Goal: Information Seeking & Learning: Learn about a topic

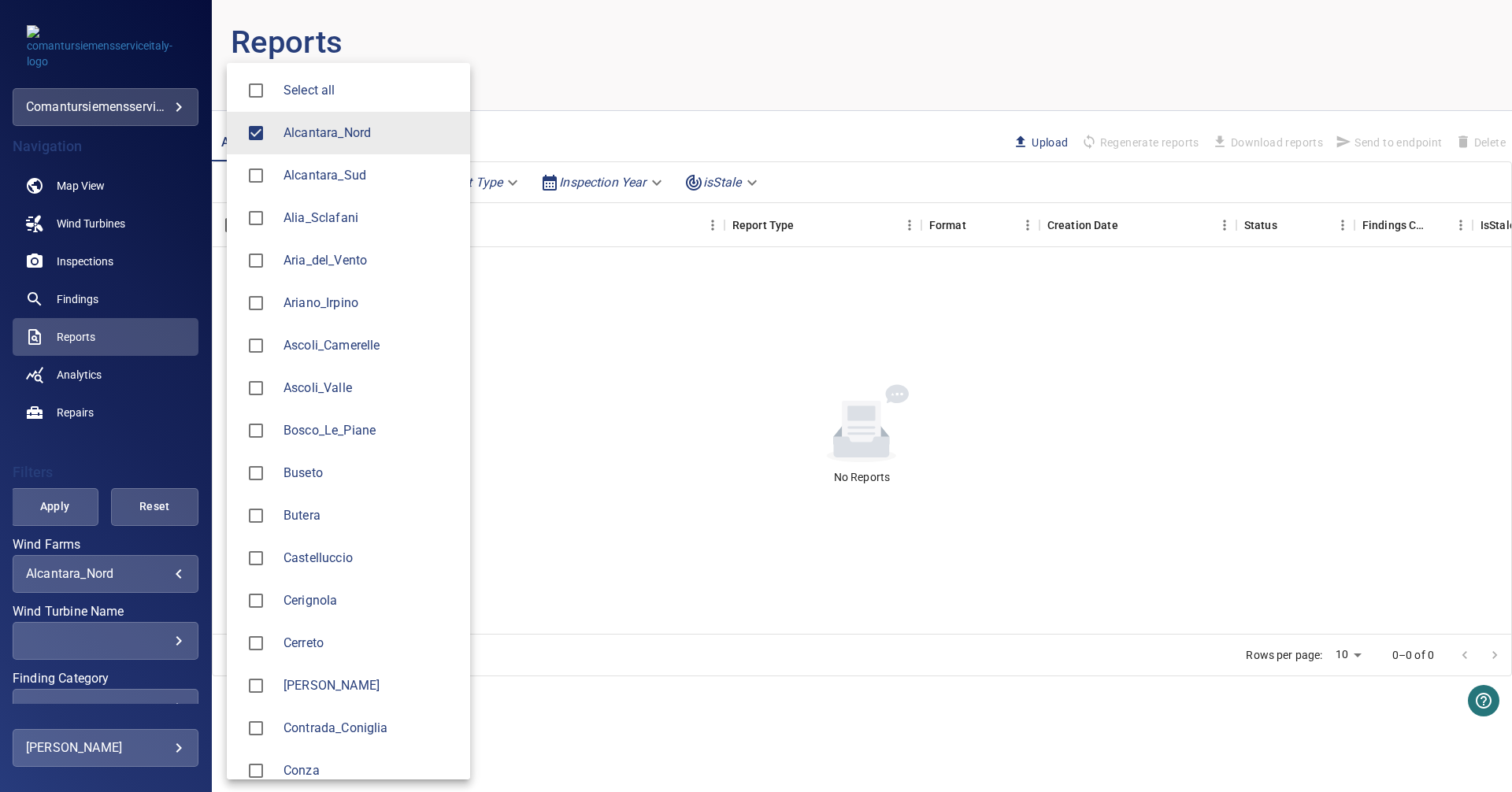
click at [161, 574] on body "**********" at bounding box center [756, 396] width 1512 height 792
click at [414, 145] on li "Alcantara_Nord" at bounding box center [348, 133] width 244 height 43
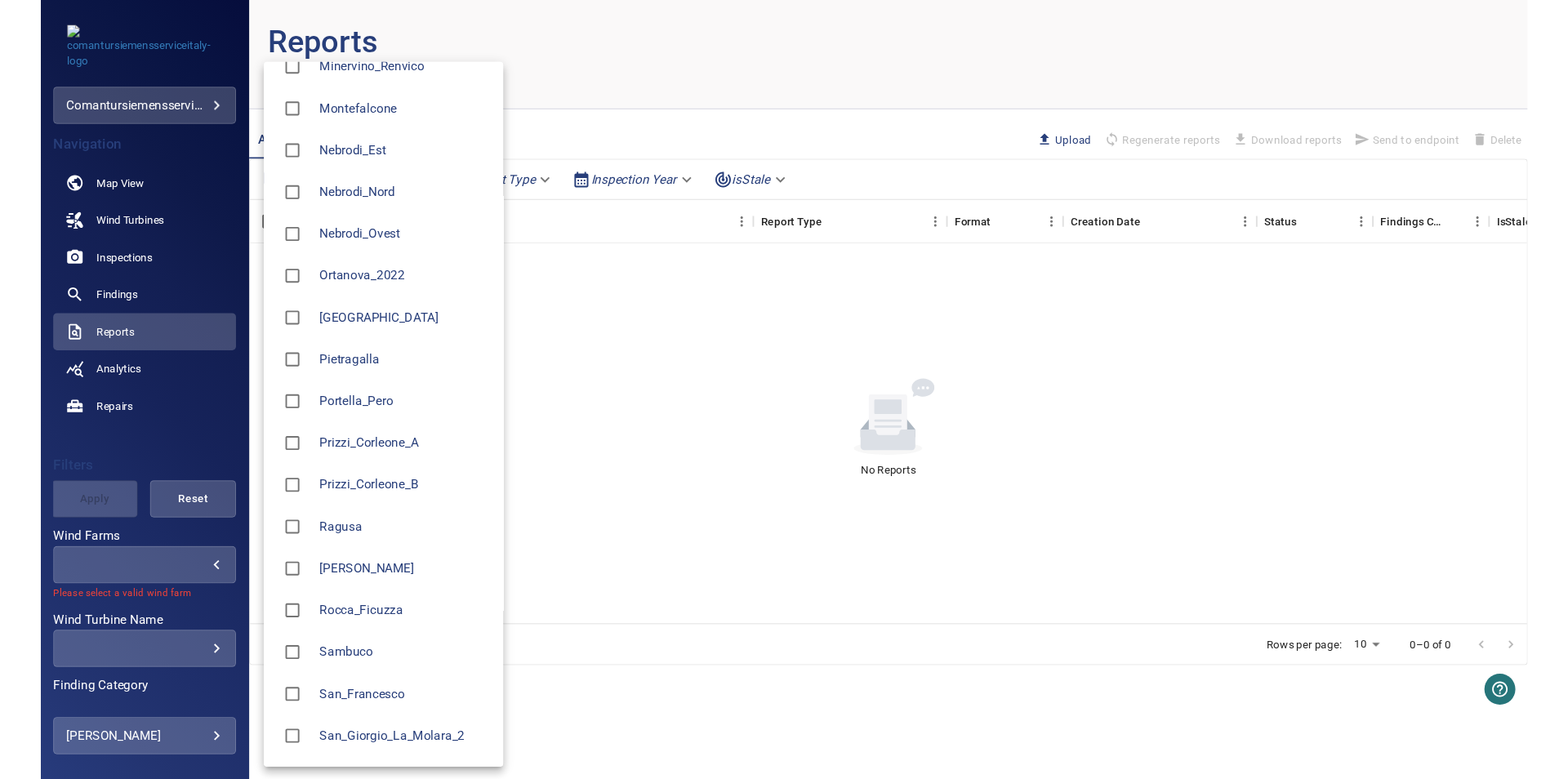
scroll to position [1391, 0]
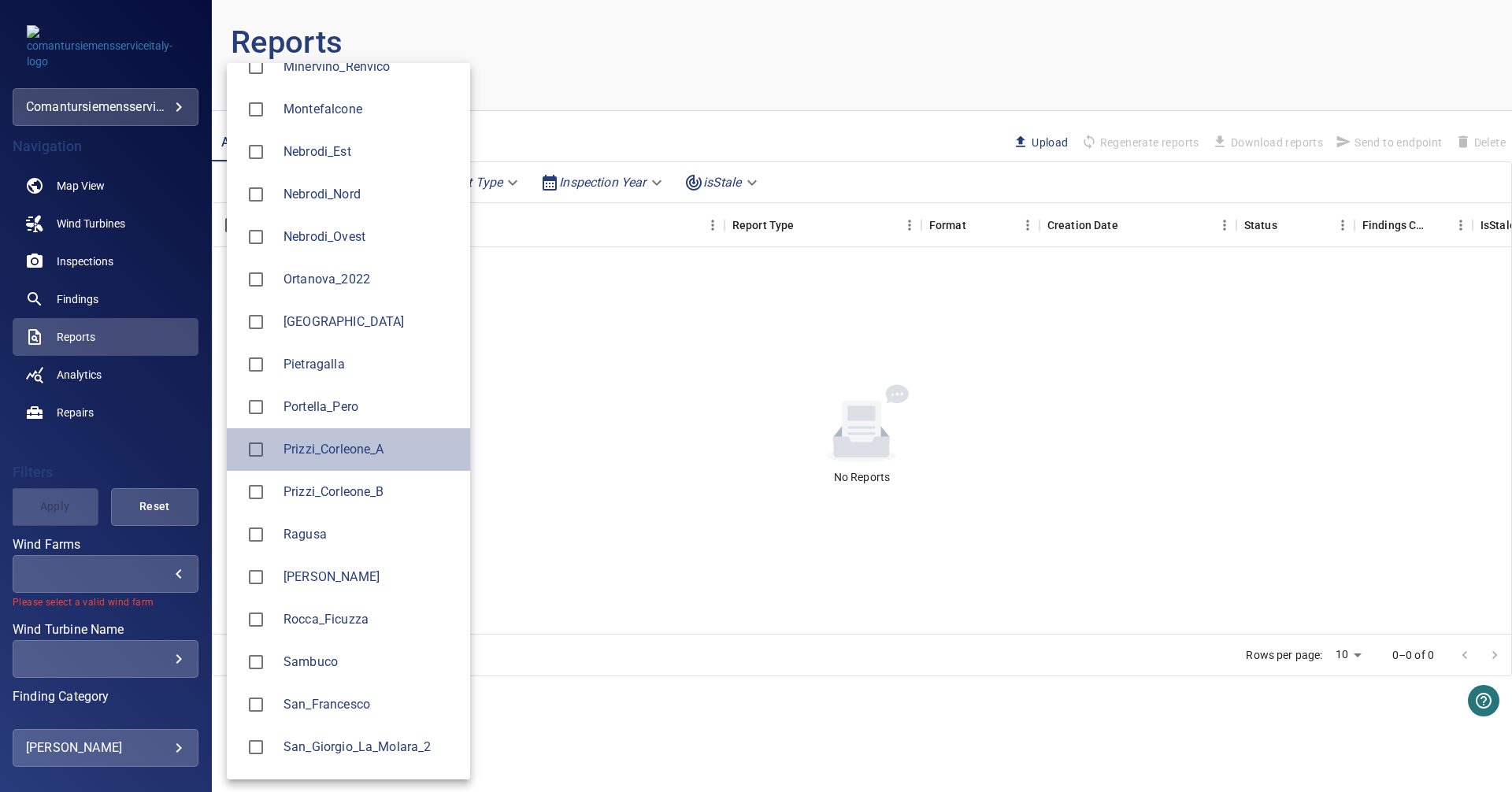
click at [338, 441] on span "Prizzi_Corleone_A" at bounding box center [370, 449] width 174 height 19
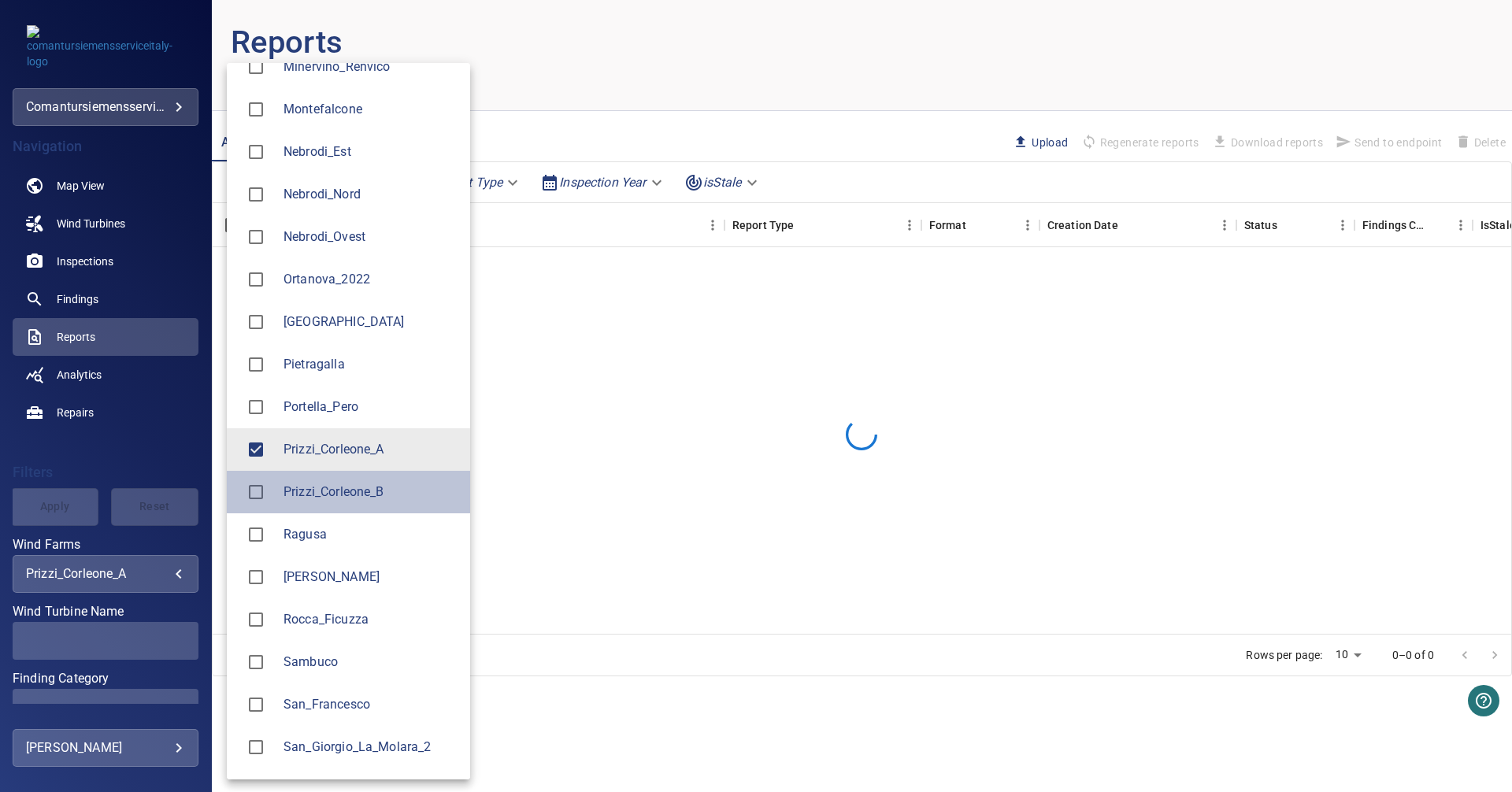
click at [325, 485] on span "Prizzi_Corleone_B" at bounding box center [370, 492] width 174 height 19
type input "**********"
click at [103, 440] on div at bounding box center [756, 396] width 1512 height 792
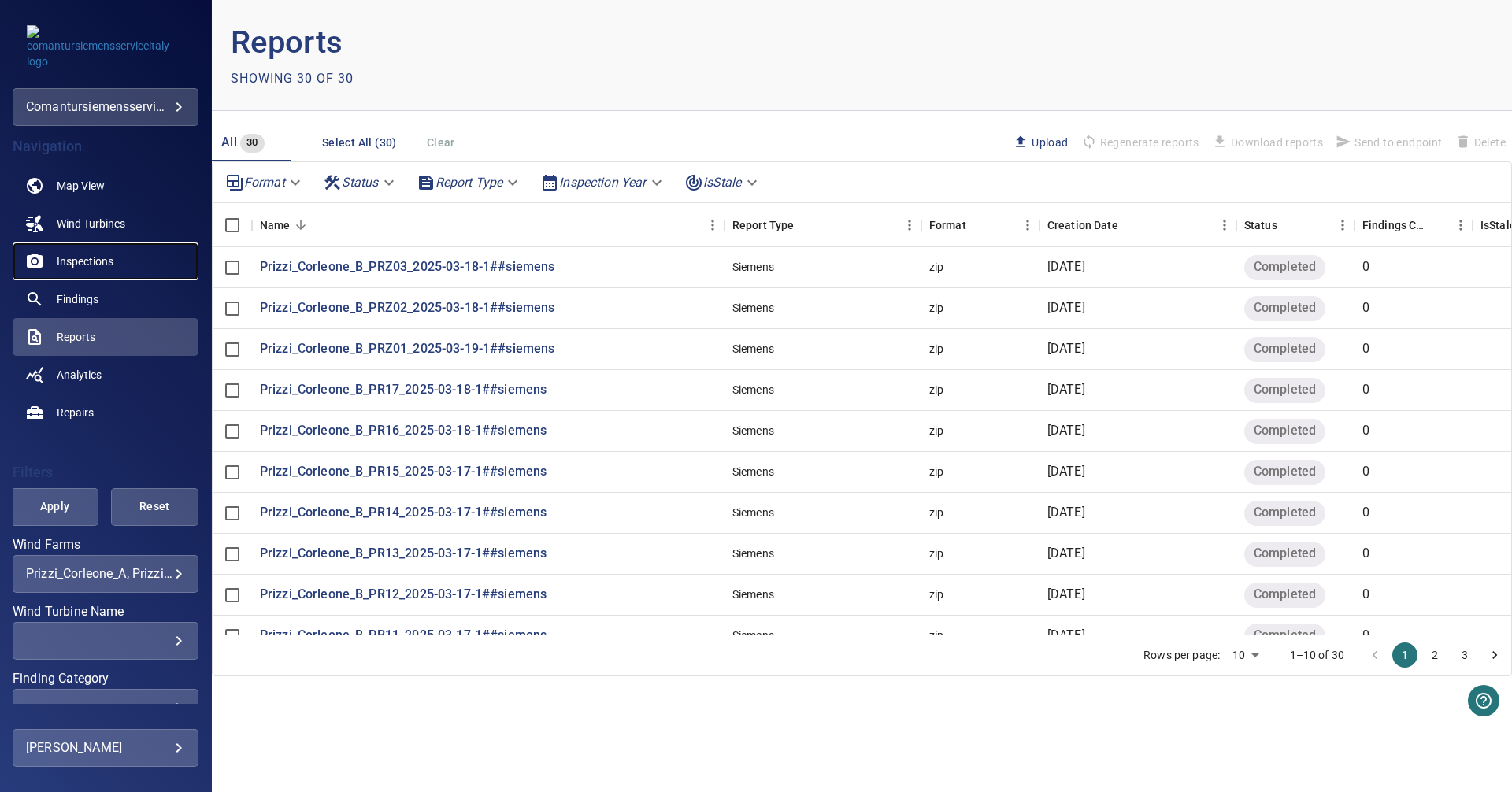
click at [77, 254] on span "Inspections" at bounding box center [86, 262] width 57 height 16
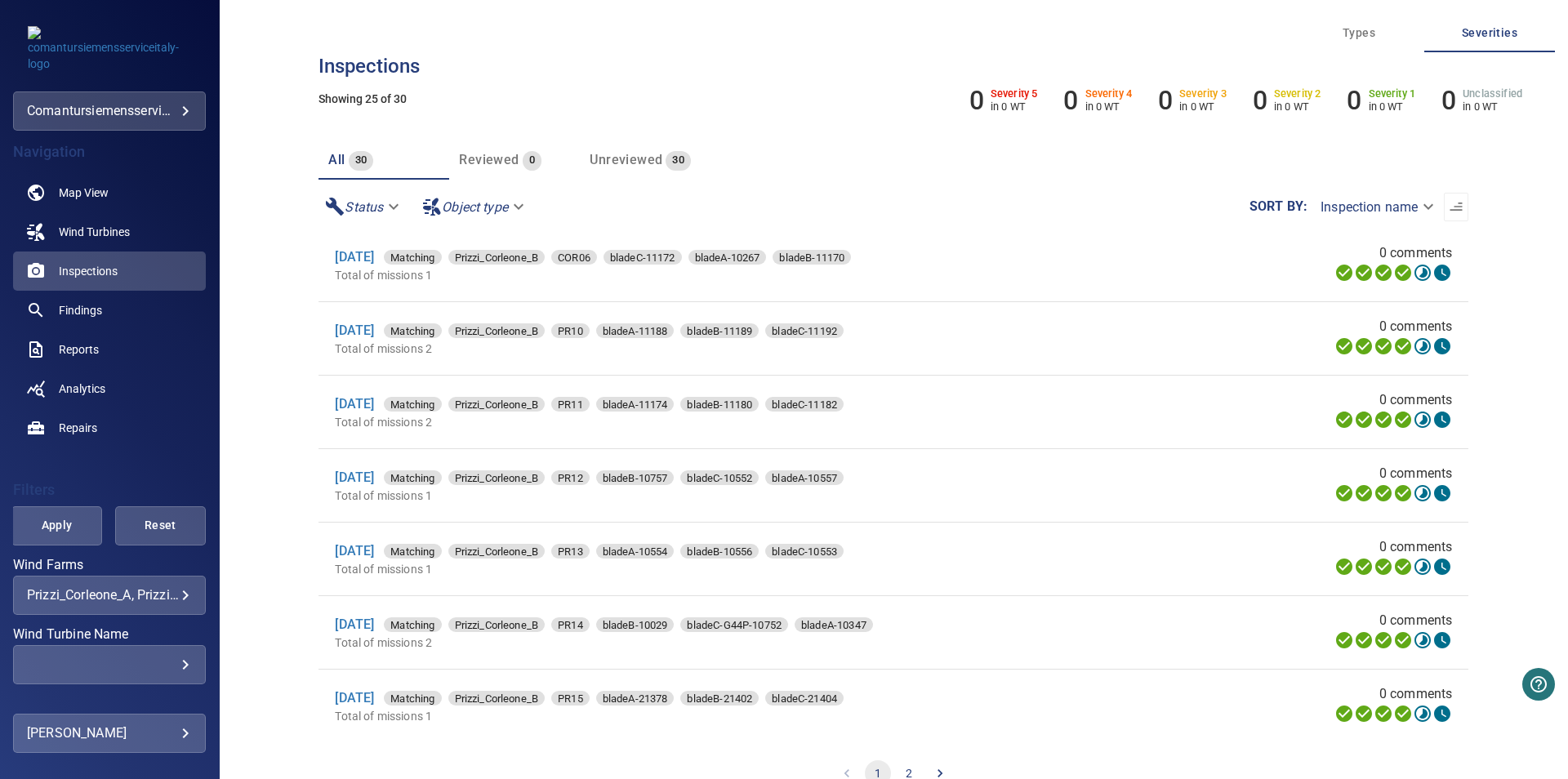
scroll to position [1350, 0]
click at [901, 774] on button "2" at bounding box center [909, 773] width 26 height 26
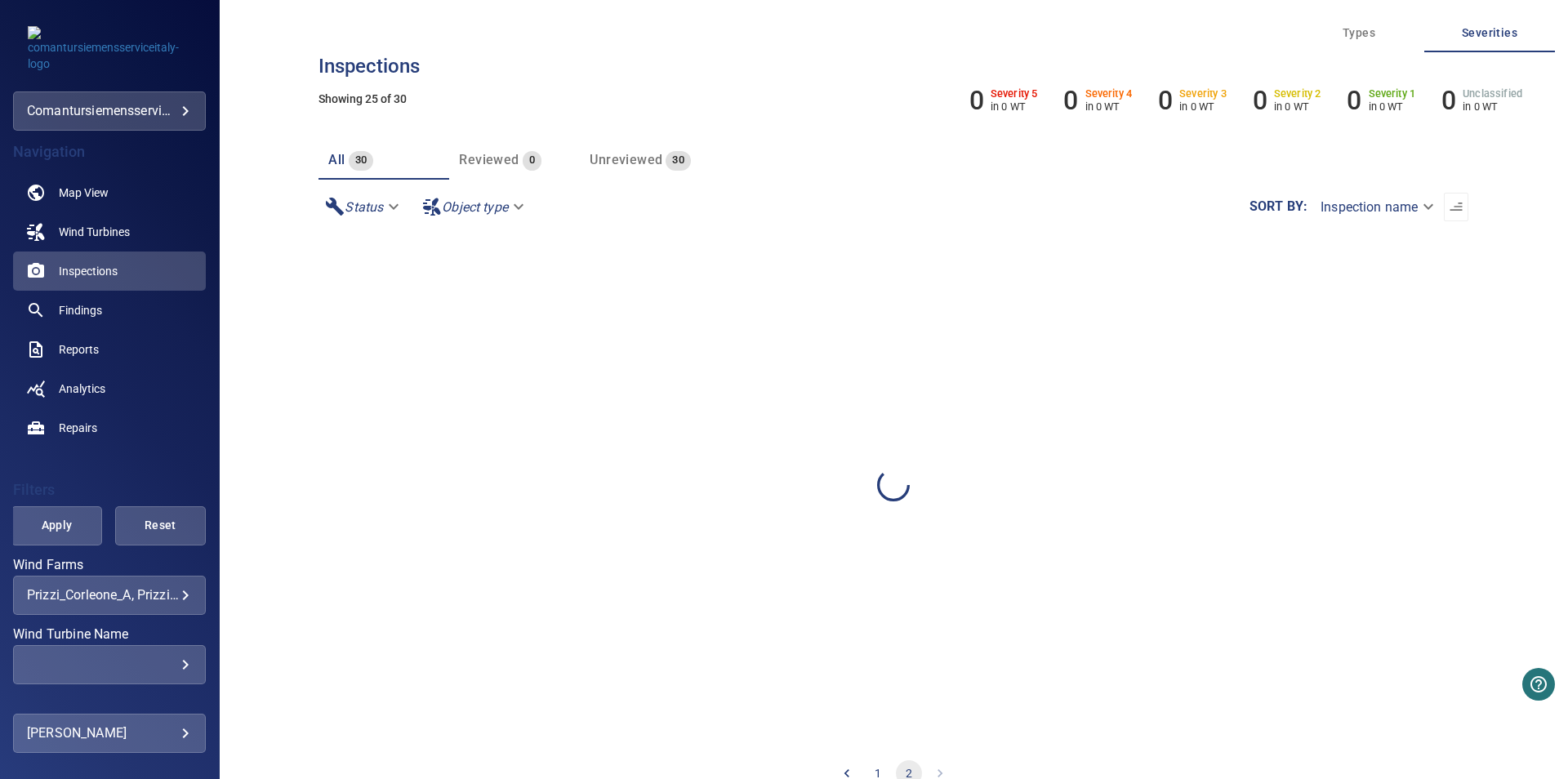
scroll to position [0, 0]
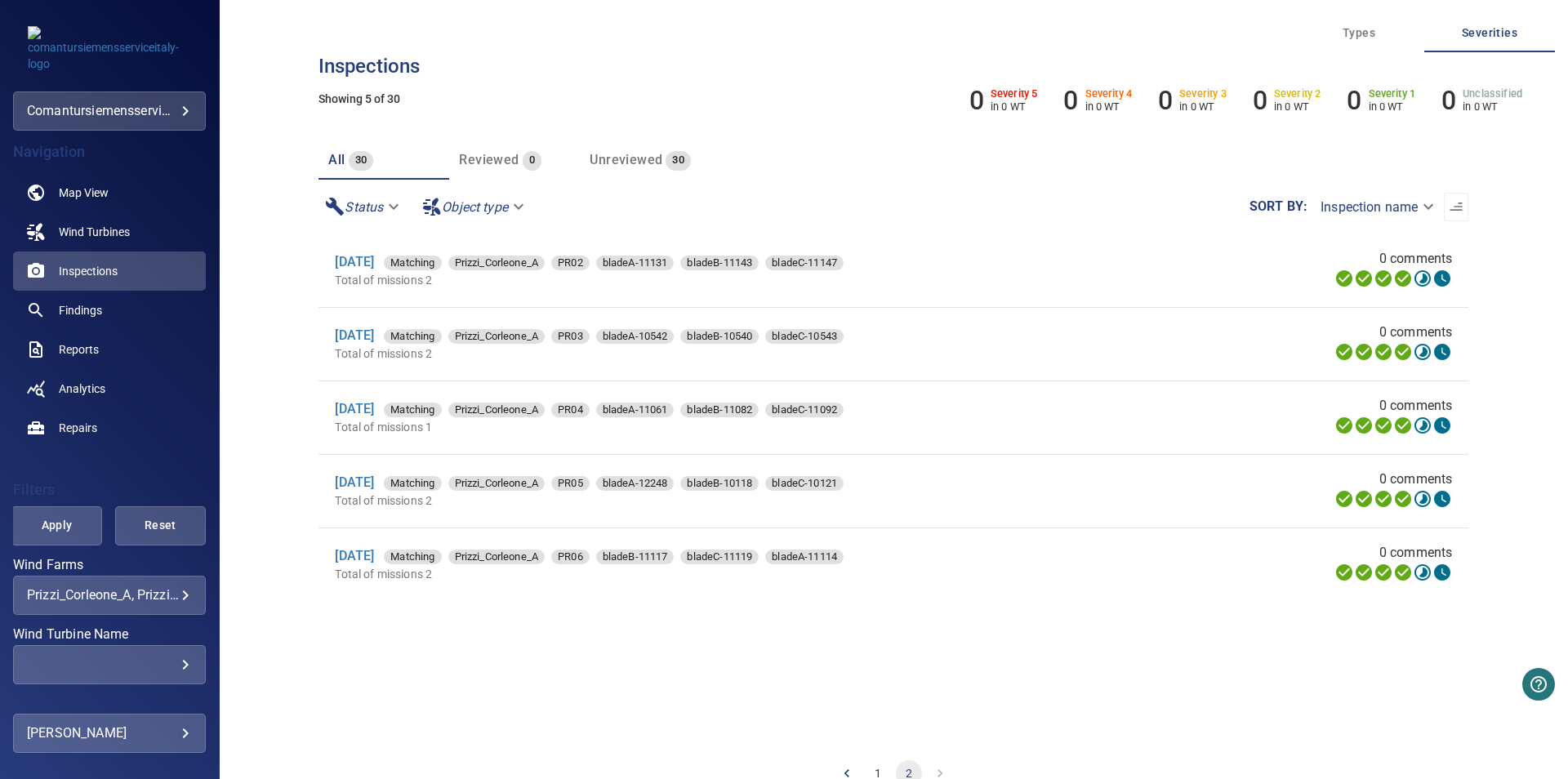
click at [870, 765] on button "1" at bounding box center [877, 773] width 26 height 26
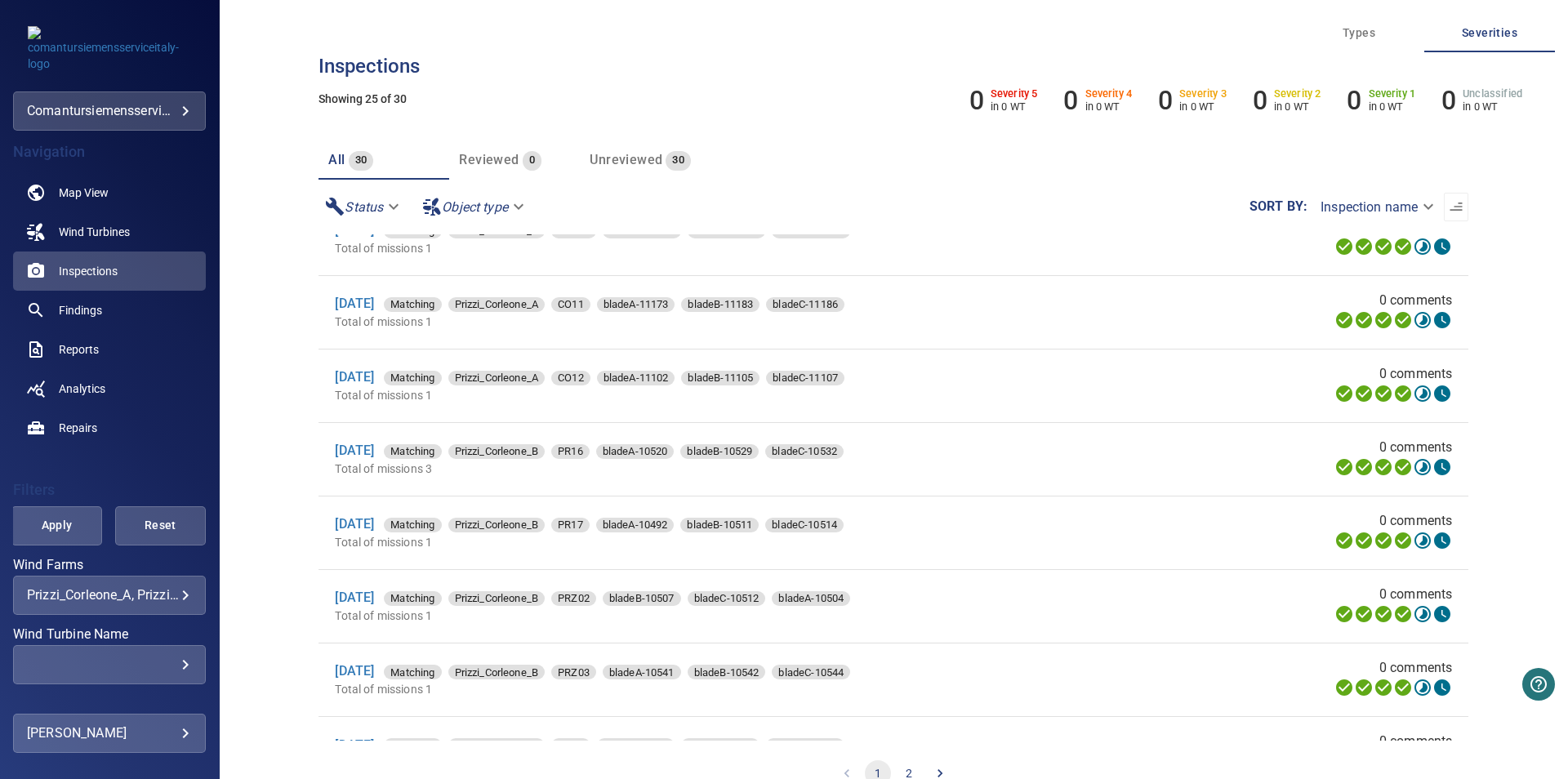
scroll to position [558, 0]
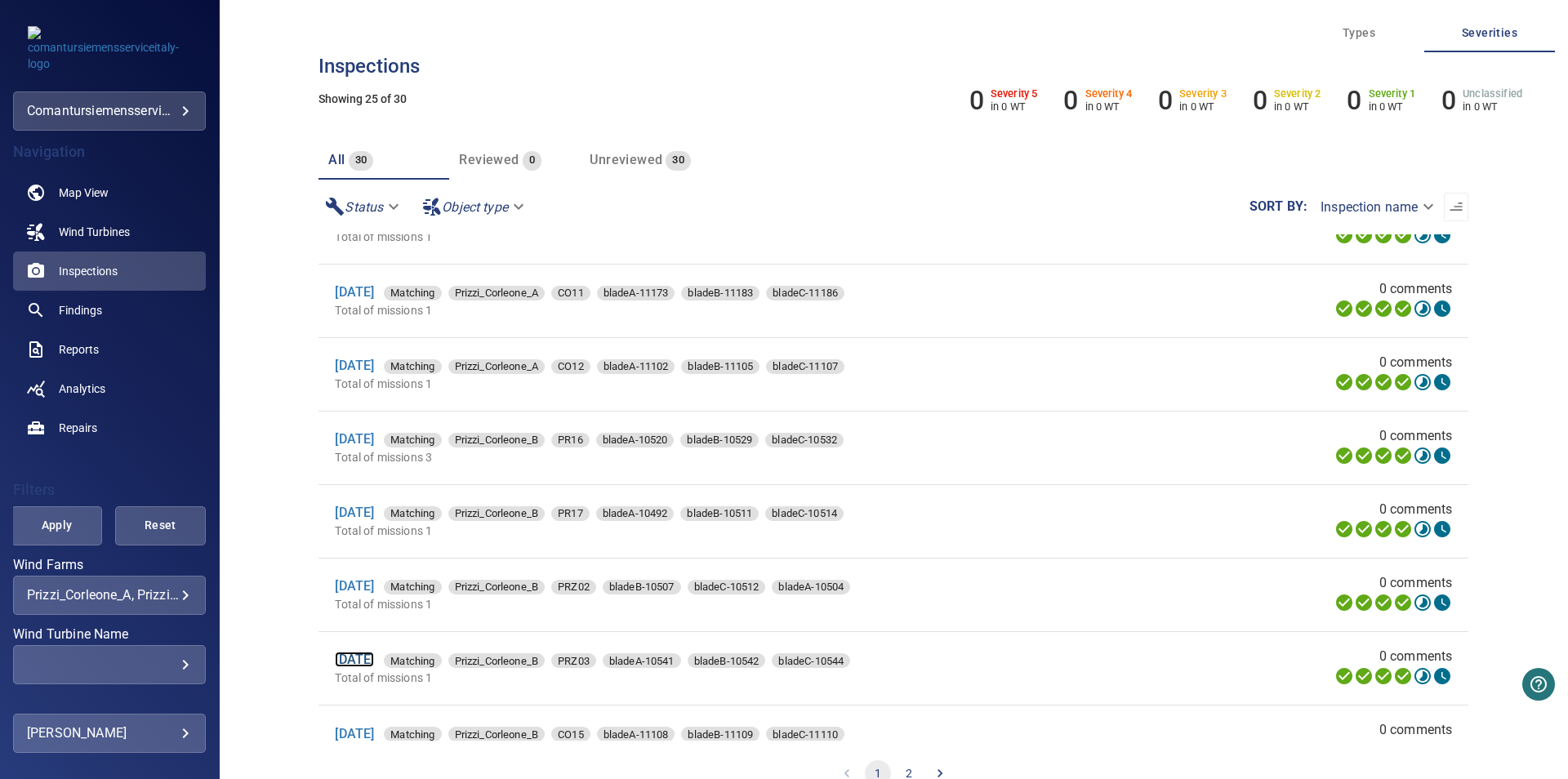
click at [358, 667] on link "[DATE]" at bounding box center [355, 659] width 39 height 16
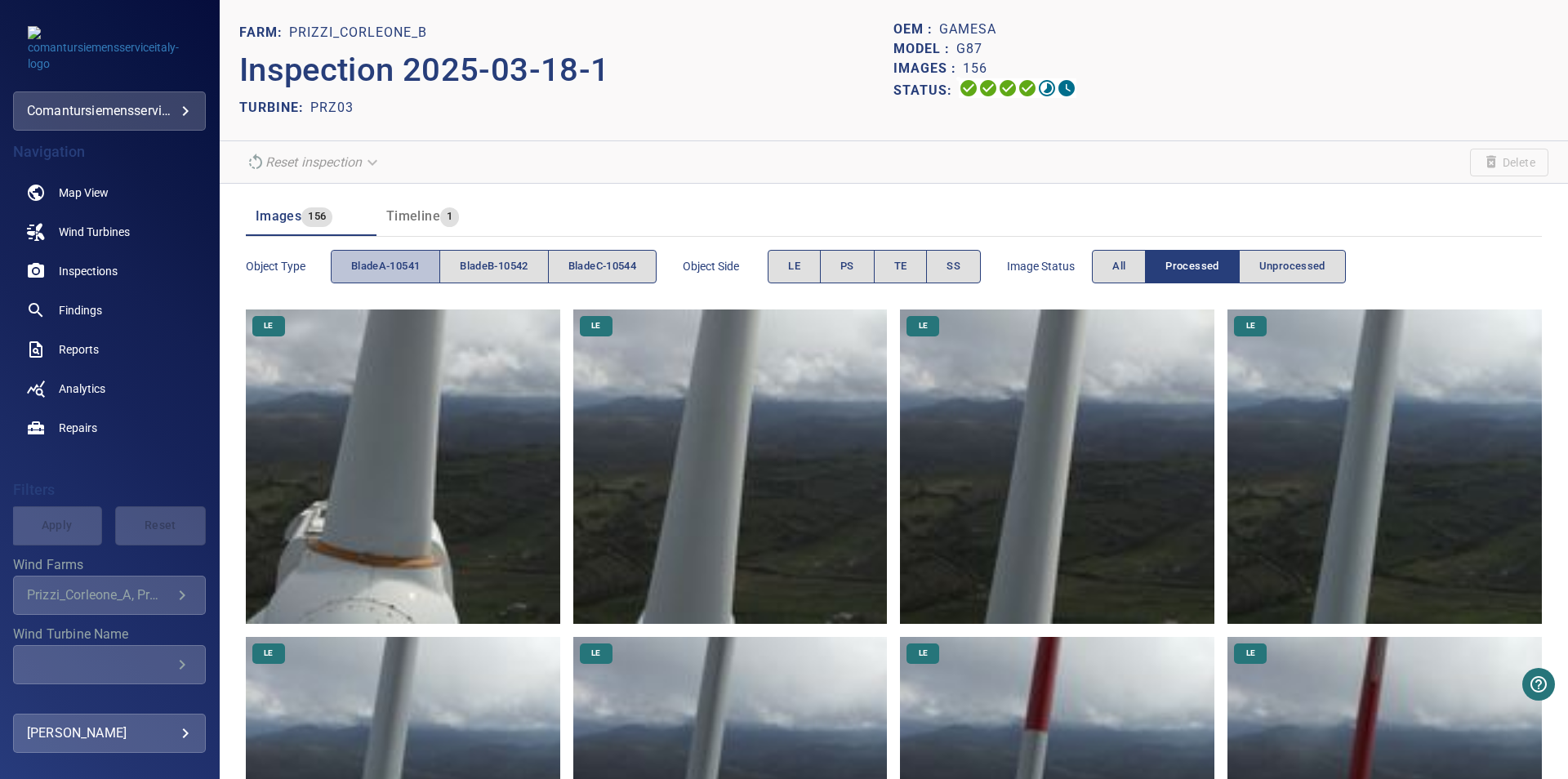
click at [391, 275] on span "bladeA-10541" at bounding box center [385, 266] width 68 height 19
click at [875, 266] on button "PS" at bounding box center [847, 266] width 55 height 33
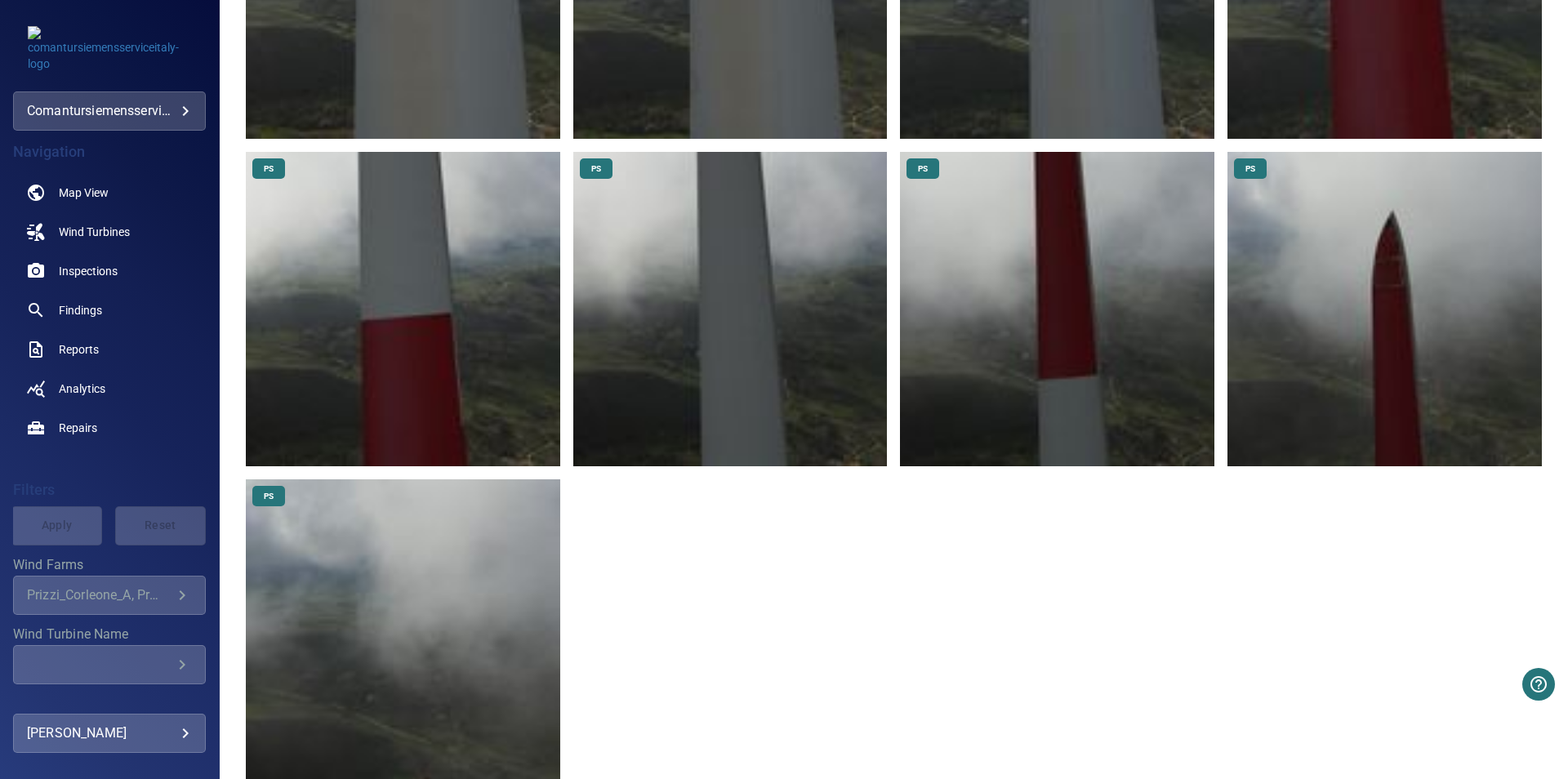
scroll to position [854, 0]
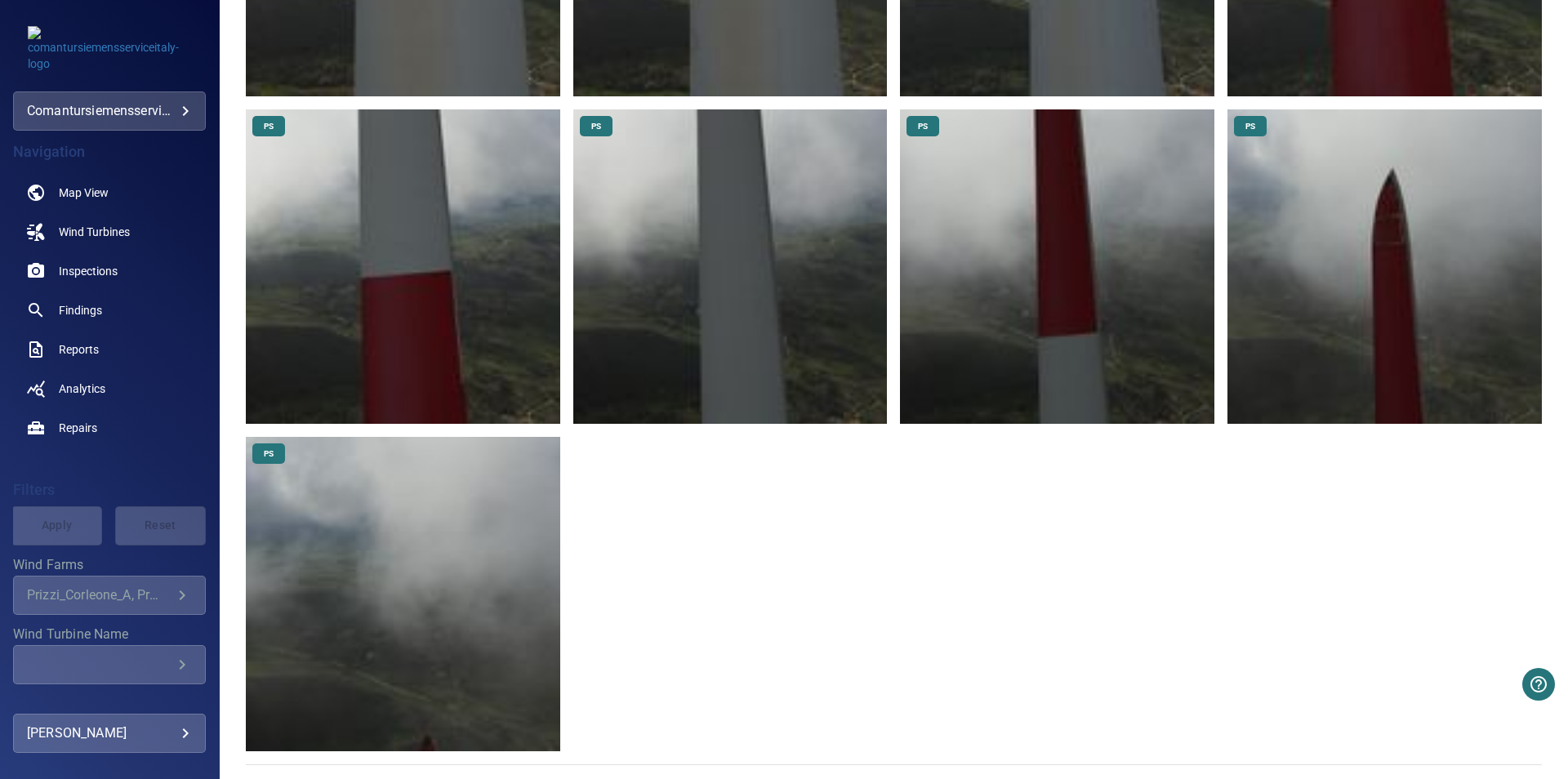
click at [1330, 246] on img at bounding box center [1385, 266] width 315 height 315
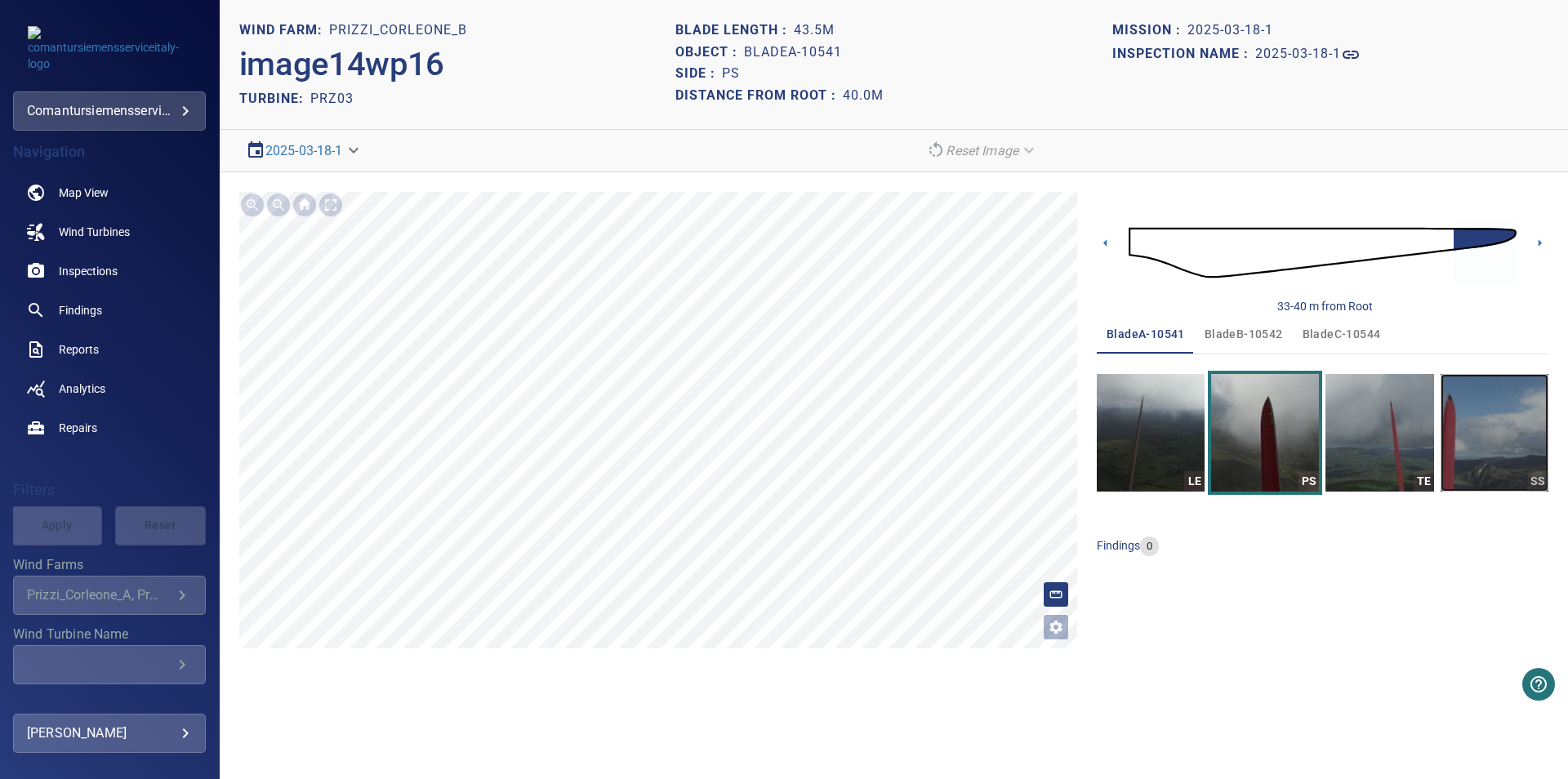
click at [1513, 439] on img "button" at bounding box center [1494, 432] width 107 height 117
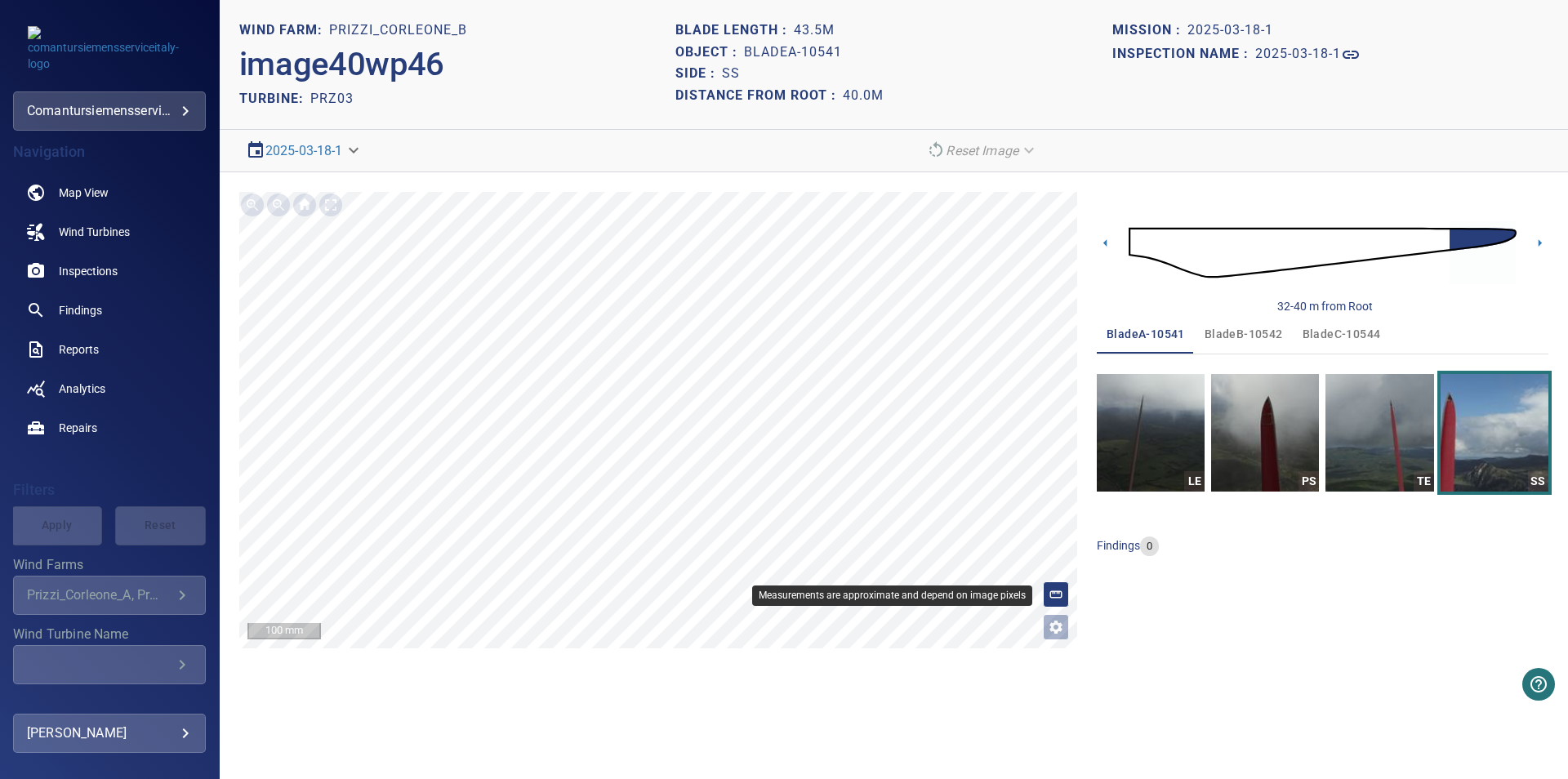
click at [1054, 587] on icon at bounding box center [1056, 594] width 15 height 15
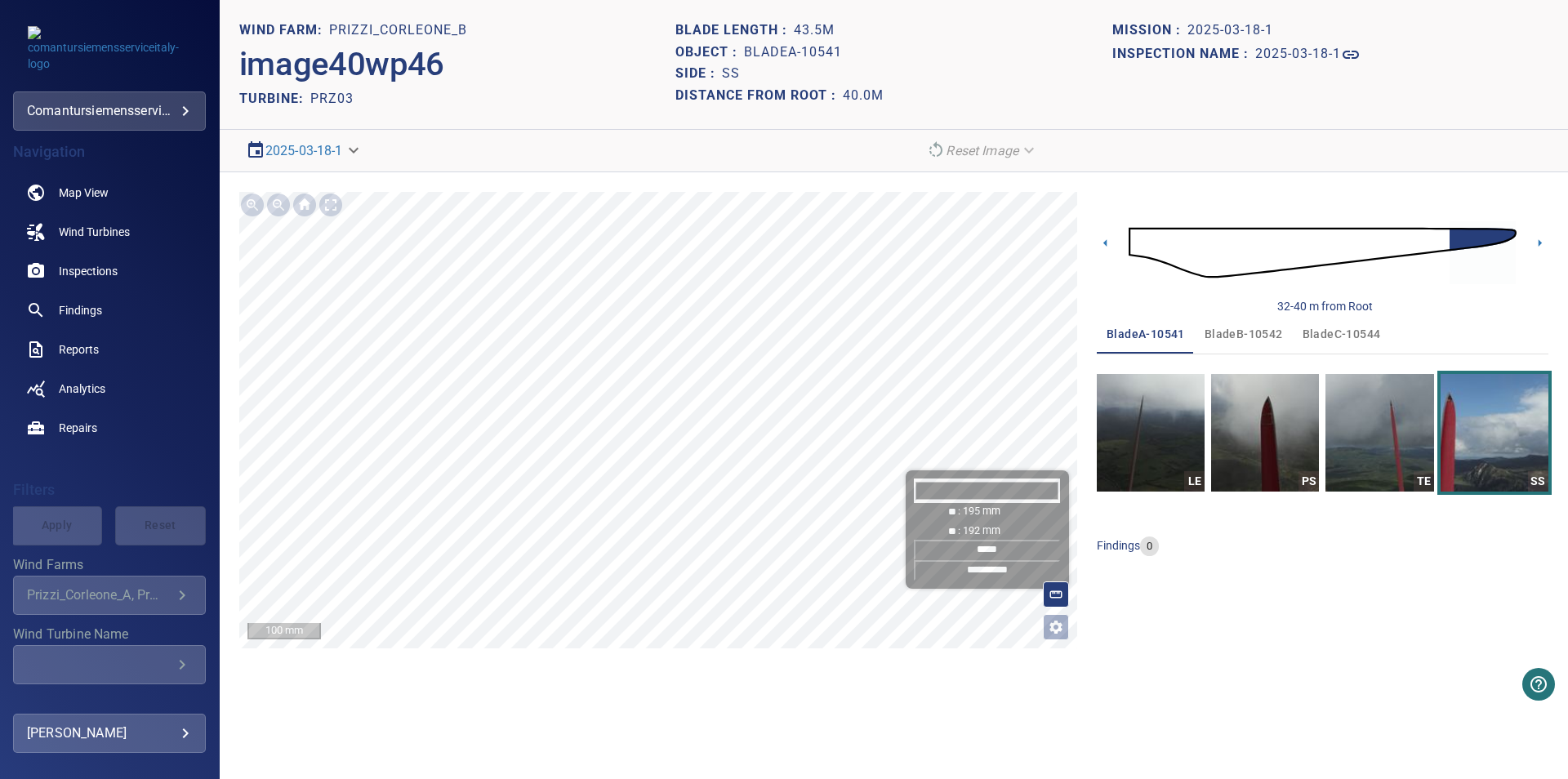
click at [991, 487] on input "*******" at bounding box center [987, 490] width 147 height 24
type input "*******"
click at [1008, 550] on input "*****" at bounding box center [987, 550] width 147 height 20
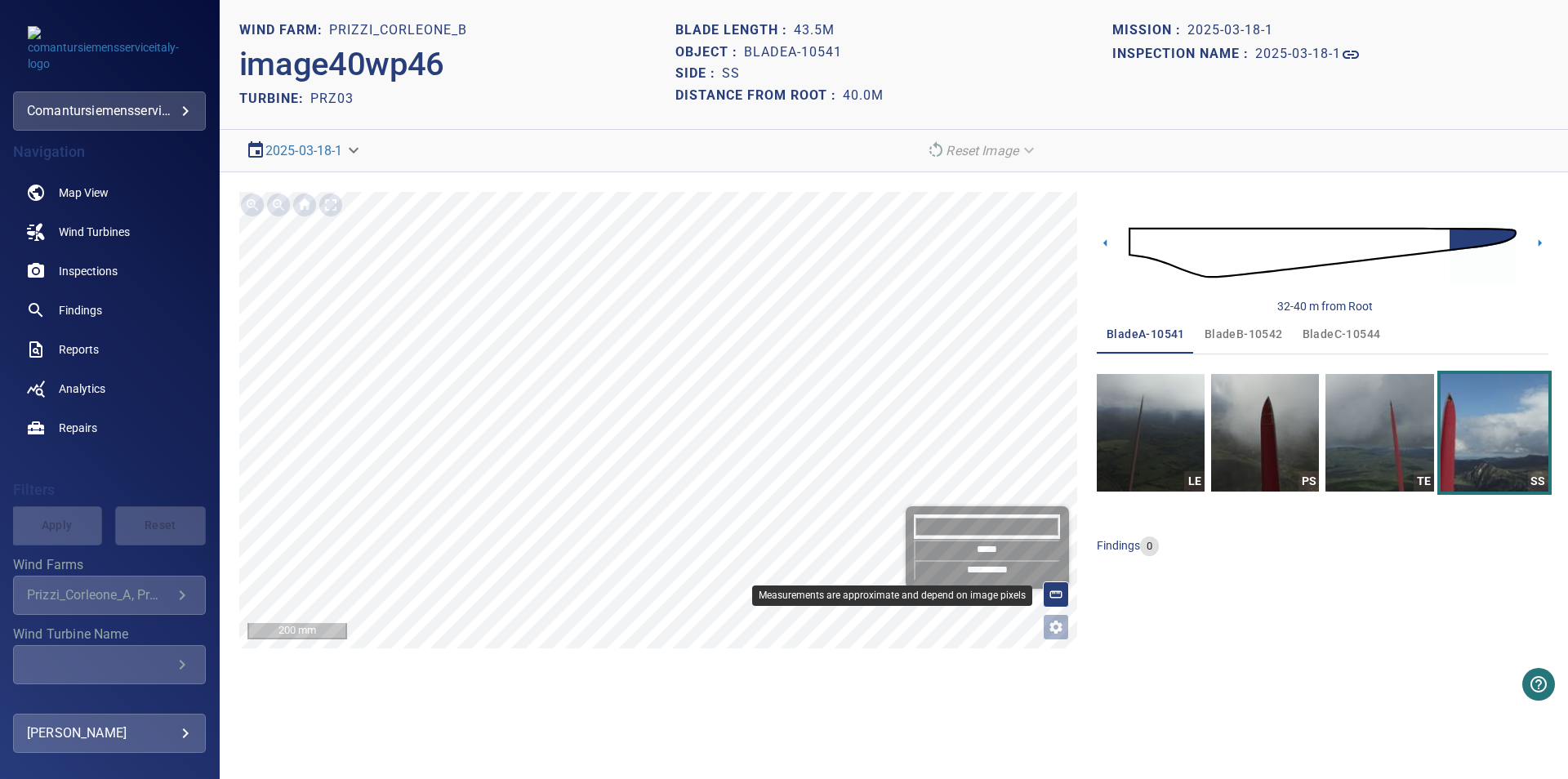
click at [1066, 588] on div at bounding box center [1056, 594] width 26 height 26
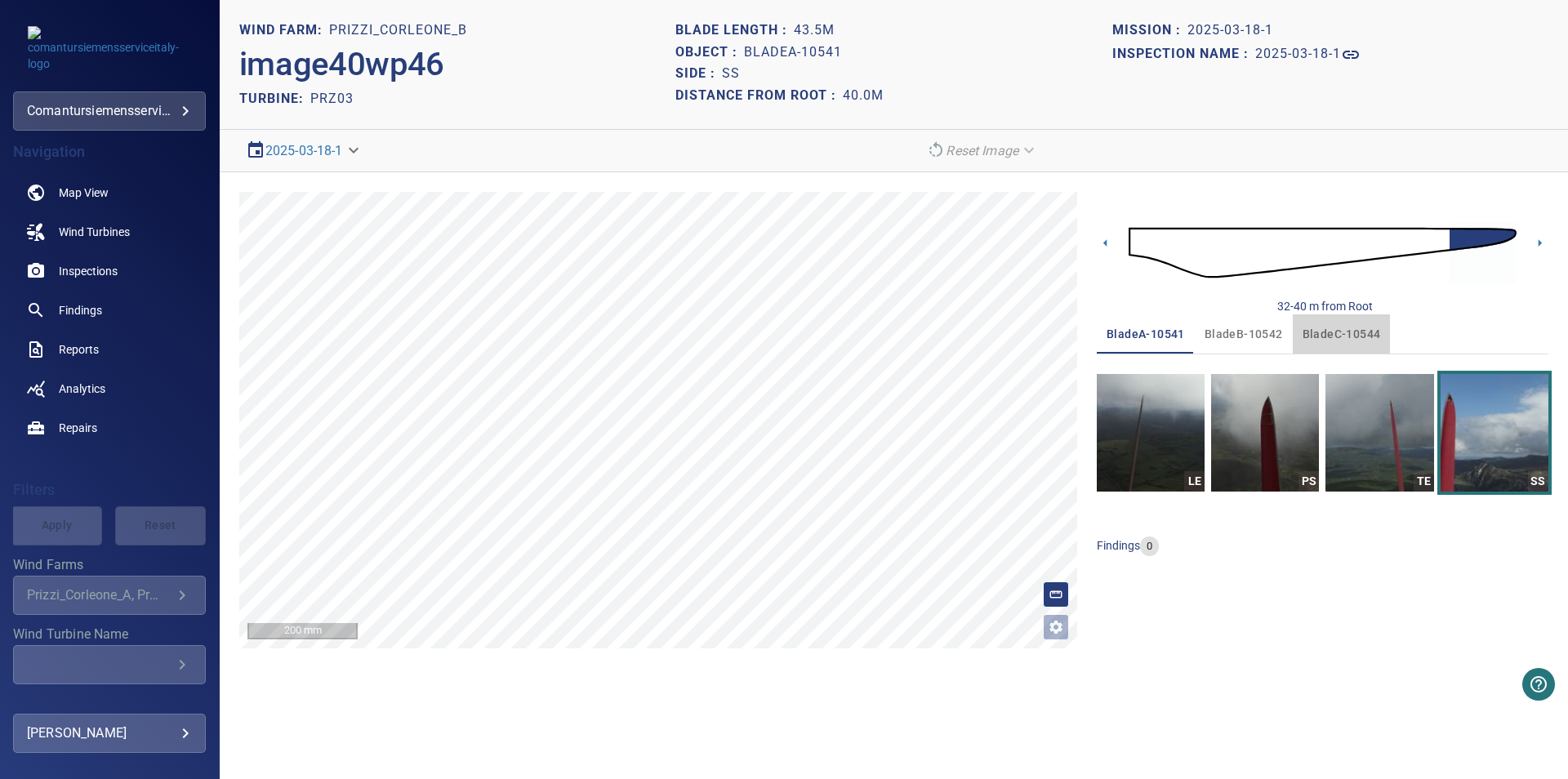
click at [1317, 330] on span "bladeC-10544" at bounding box center [1341, 334] width 79 height 20
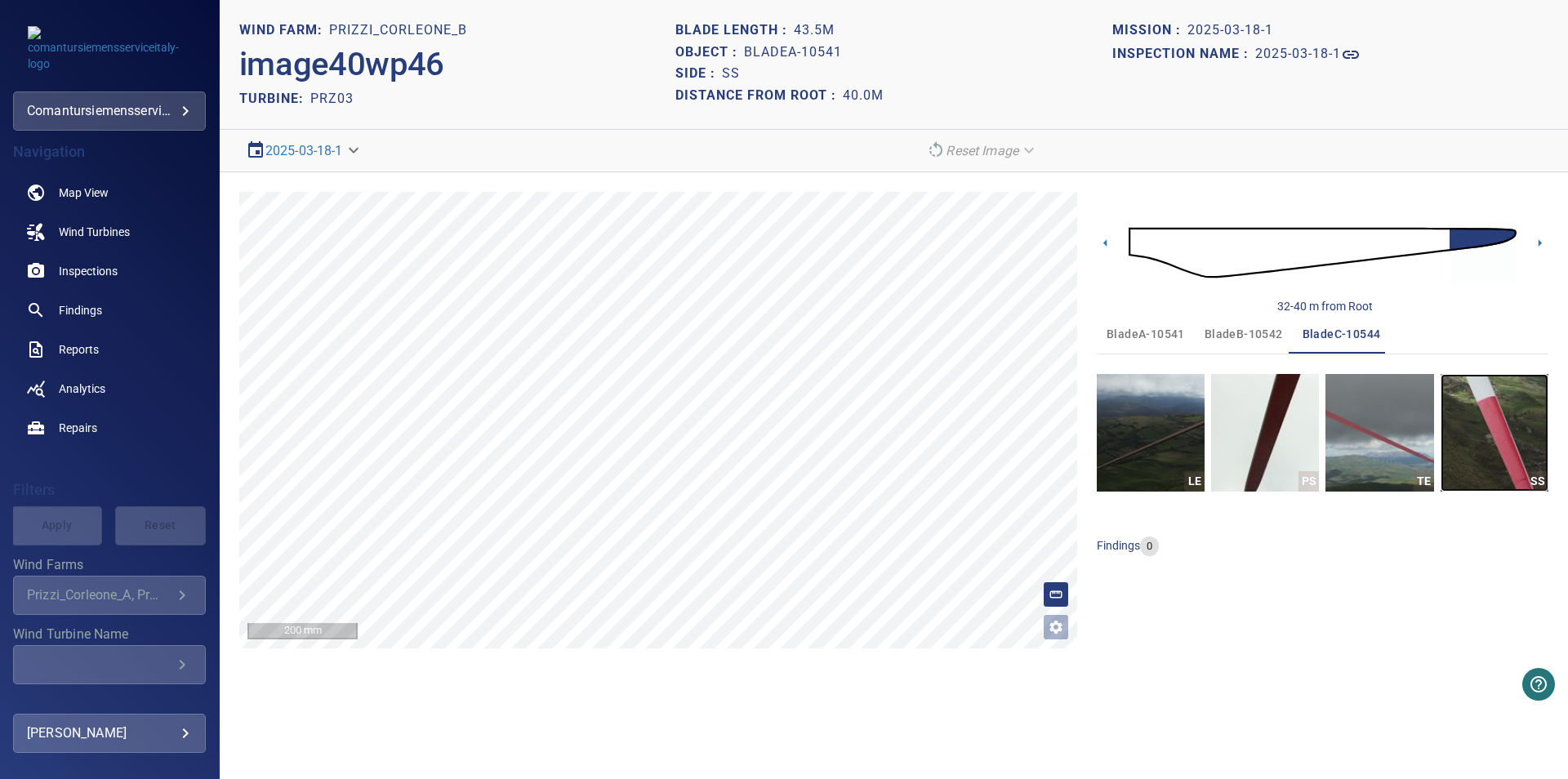
click at [1481, 425] on img "button" at bounding box center [1494, 432] width 107 height 117
click at [1538, 240] on icon at bounding box center [1540, 242] width 4 height 7
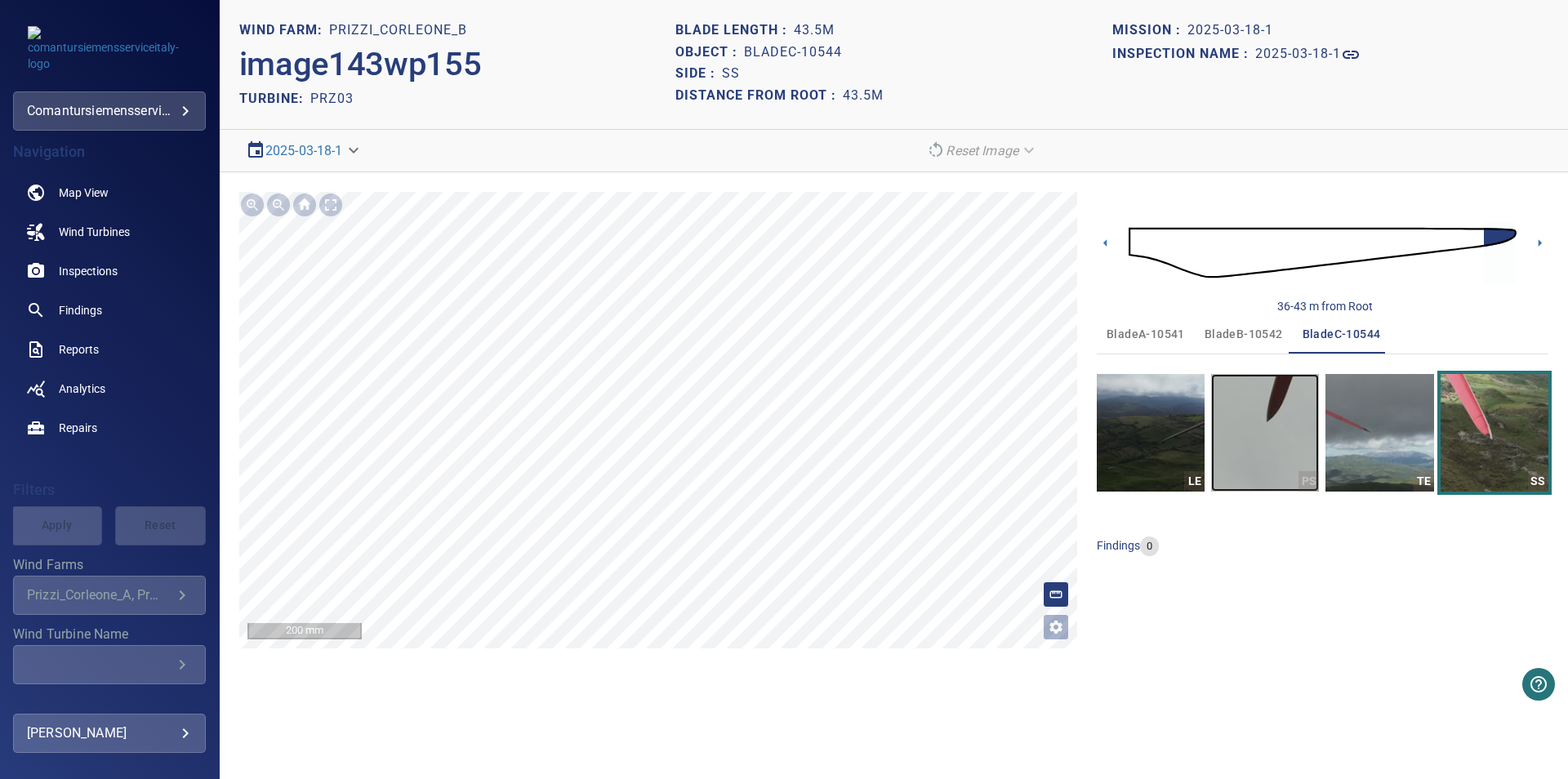
click at [1216, 451] on img "button" at bounding box center [1264, 432] width 107 height 117
